Goal: Check status: Check status

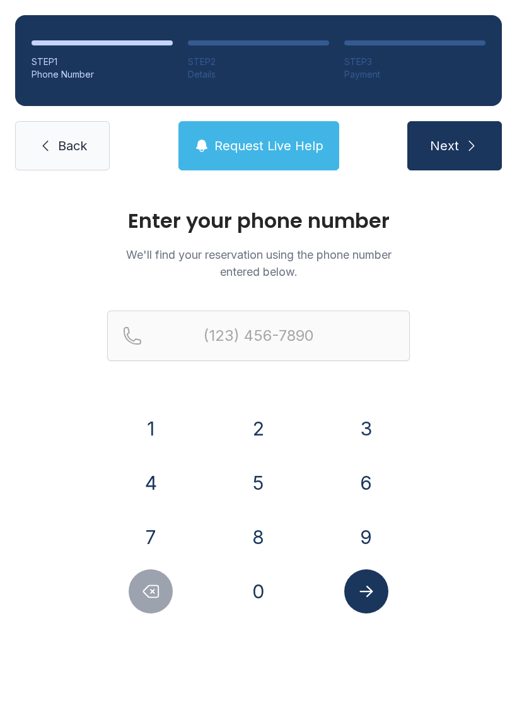
click at [143, 531] on button "7" at bounding box center [151, 537] width 44 height 44
click at [367, 420] on button "3" at bounding box center [367, 428] width 44 height 44
click at [270, 423] on button "2" at bounding box center [259, 428] width 44 height 44
click at [364, 542] on button "9" at bounding box center [367, 537] width 44 height 44
click at [154, 422] on button "1" at bounding box center [151, 428] width 44 height 44
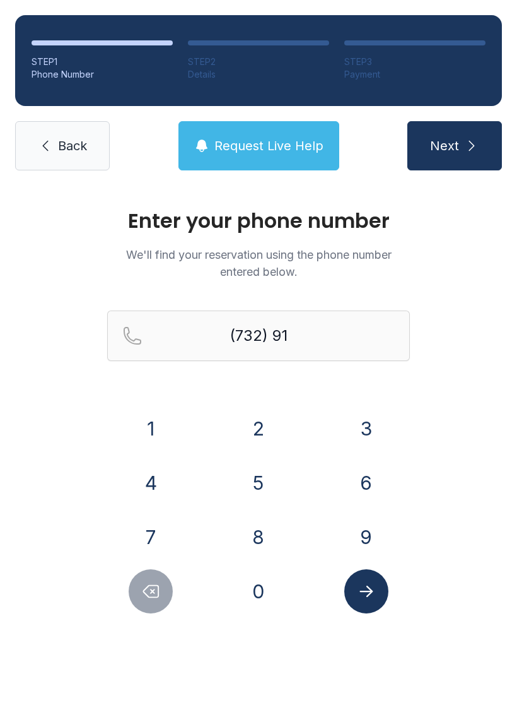
click at [154, 535] on button "7" at bounding box center [151, 537] width 44 height 44
click at [153, 421] on button "1" at bounding box center [151, 428] width 44 height 44
click at [156, 474] on button "4" at bounding box center [151, 483] width 44 height 44
click at [158, 474] on button "4" at bounding box center [151, 483] width 44 height 44
click at [157, 474] on button "4" at bounding box center [151, 483] width 44 height 44
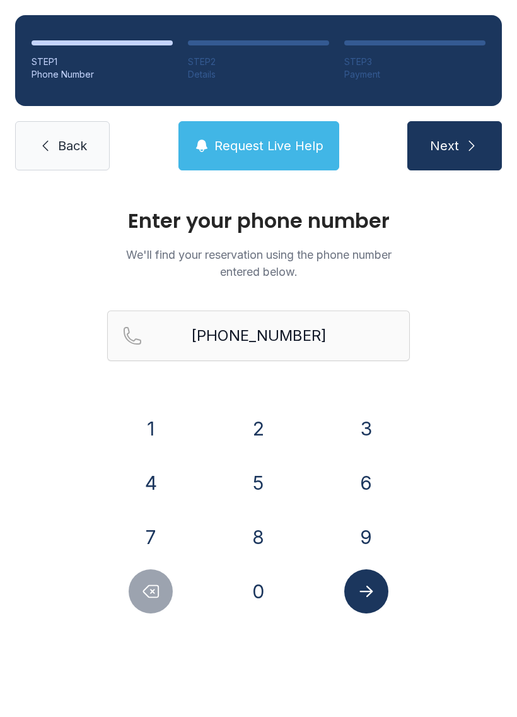
click at [369, 595] on icon "Submit lookup form" at bounding box center [366, 591] width 13 height 11
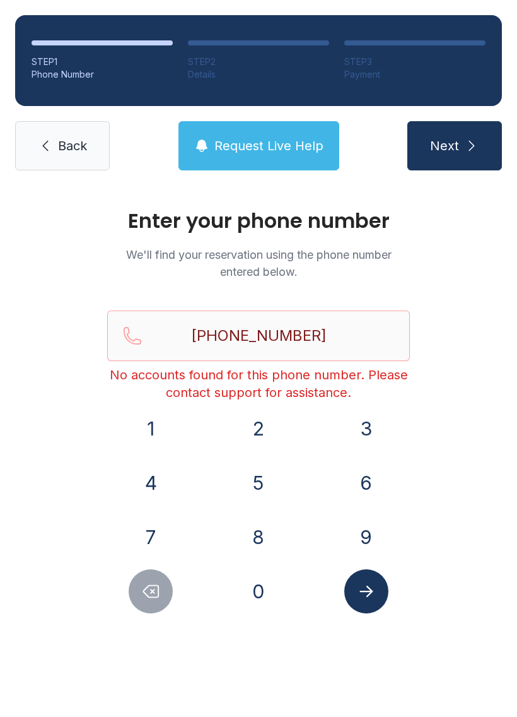
click at [454, 141] on span "Next" at bounding box center [444, 146] width 29 height 18
click at [460, 139] on button "Next" at bounding box center [455, 145] width 95 height 49
click at [327, 329] on input "[PHONE_NUMBER]" at bounding box center [258, 335] width 303 height 50
click at [136, 587] on button "Delete number" at bounding box center [151, 591] width 44 height 44
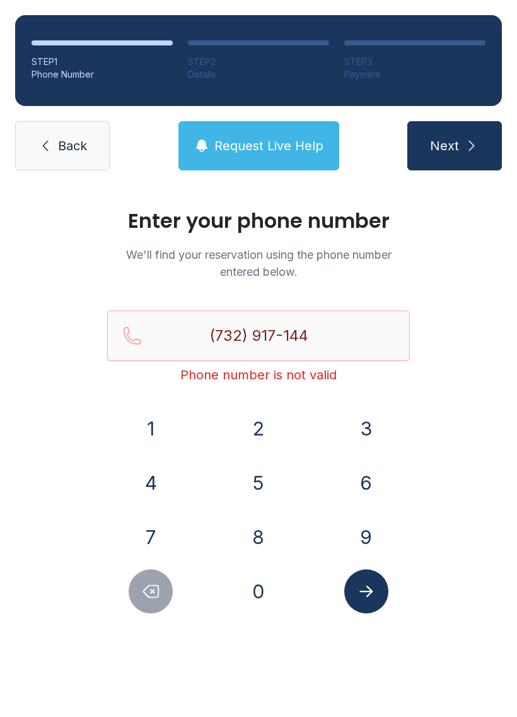
click at [135, 587] on button "Delete number" at bounding box center [151, 591] width 44 height 44
click at [138, 583] on button "Delete number" at bounding box center [151, 591] width 44 height 44
click at [143, 587] on icon "Delete number" at bounding box center [150, 591] width 19 height 19
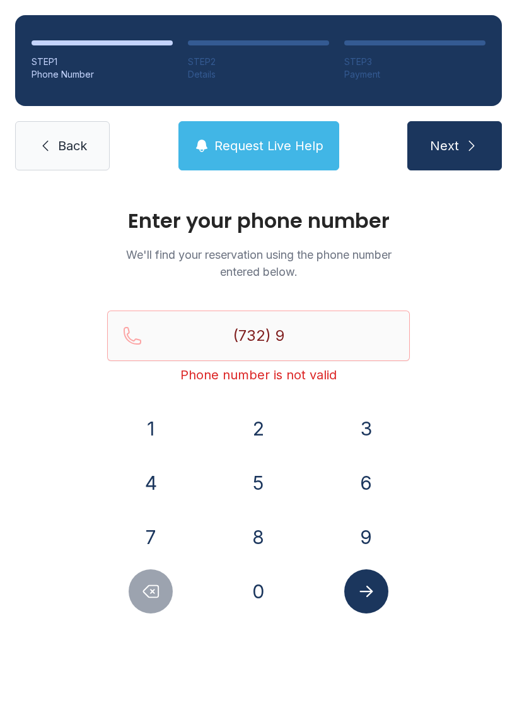
click at [145, 578] on button "Delete number" at bounding box center [151, 591] width 44 height 44
click at [249, 492] on button "5" at bounding box center [259, 483] width 44 height 44
click at [369, 433] on button "3" at bounding box center [367, 428] width 44 height 44
click at [257, 425] on button "2" at bounding box center [259, 428] width 44 height 44
click at [254, 533] on button "8" at bounding box center [259, 537] width 44 height 44
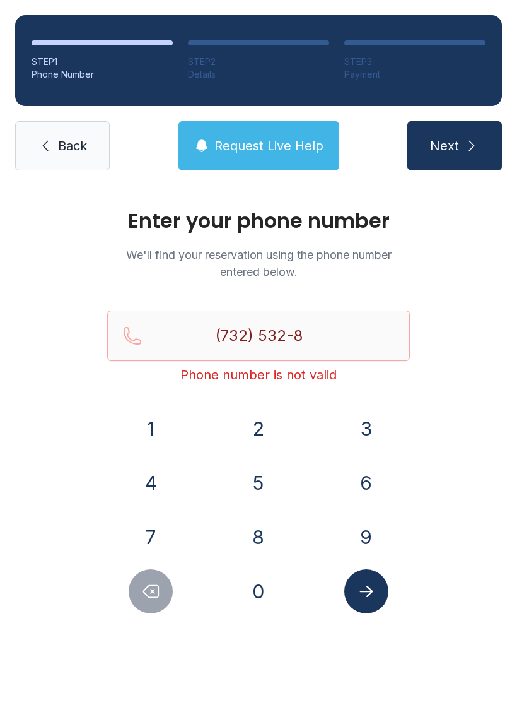
click at [142, 536] on button "7" at bounding box center [151, 537] width 44 height 44
click at [262, 539] on button "8" at bounding box center [259, 537] width 44 height 44
click at [256, 607] on button "0" at bounding box center [259, 591] width 44 height 44
type input "[PHONE_NUMBER]"
click at [367, 587] on icon "Submit lookup form" at bounding box center [366, 591] width 19 height 19
